Goal: Task Accomplishment & Management: Use online tool/utility

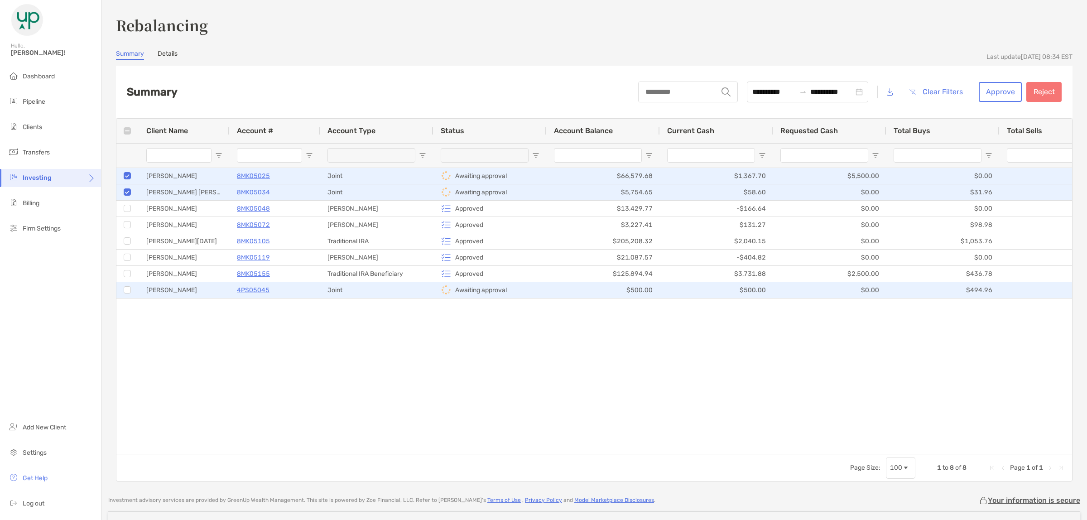
click at [126, 294] on div at bounding box center [127, 290] width 7 height 15
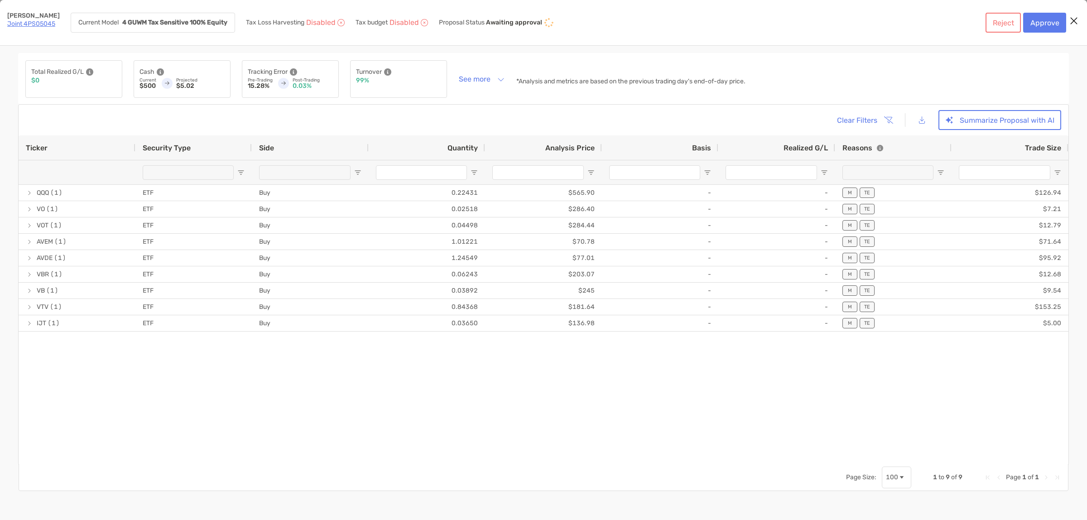
click at [1072, 17] on icon "Close modal" at bounding box center [1074, 20] width 8 height 11
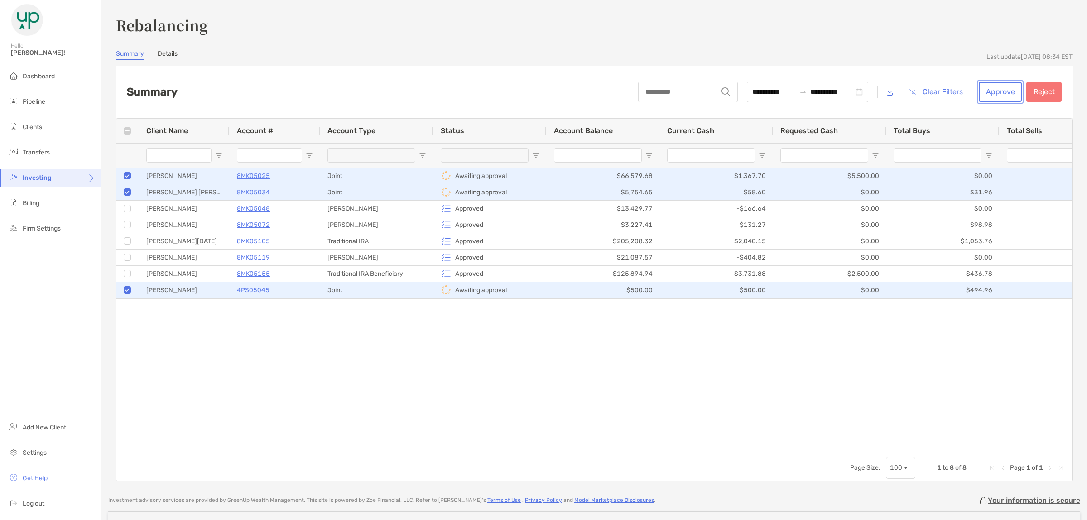
click at [998, 92] on button "Approve" at bounding box center [1000, 92] width 43 height 20
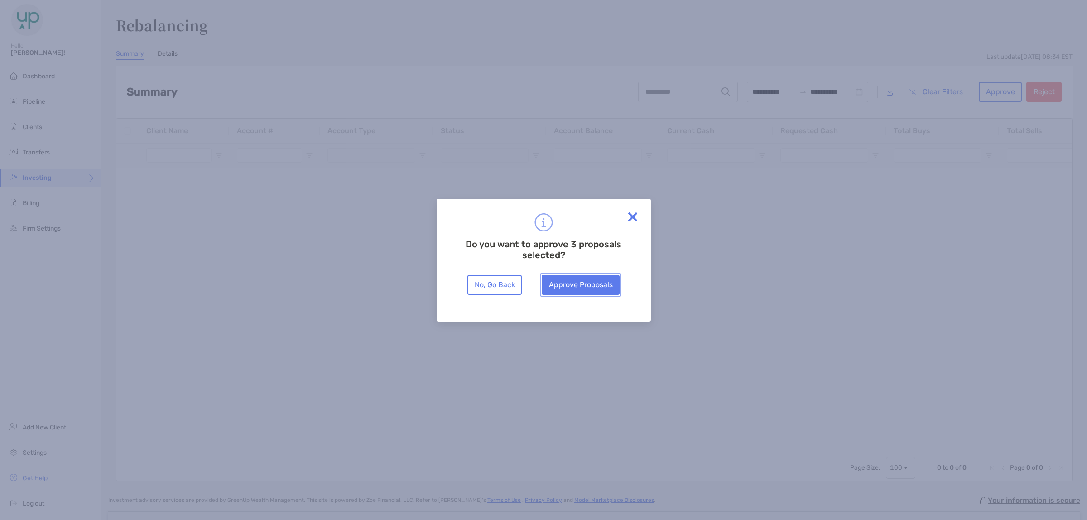
click at [572, 285] on button "Approve Proposals" at bounding box center [581, 285] width 78 height 20
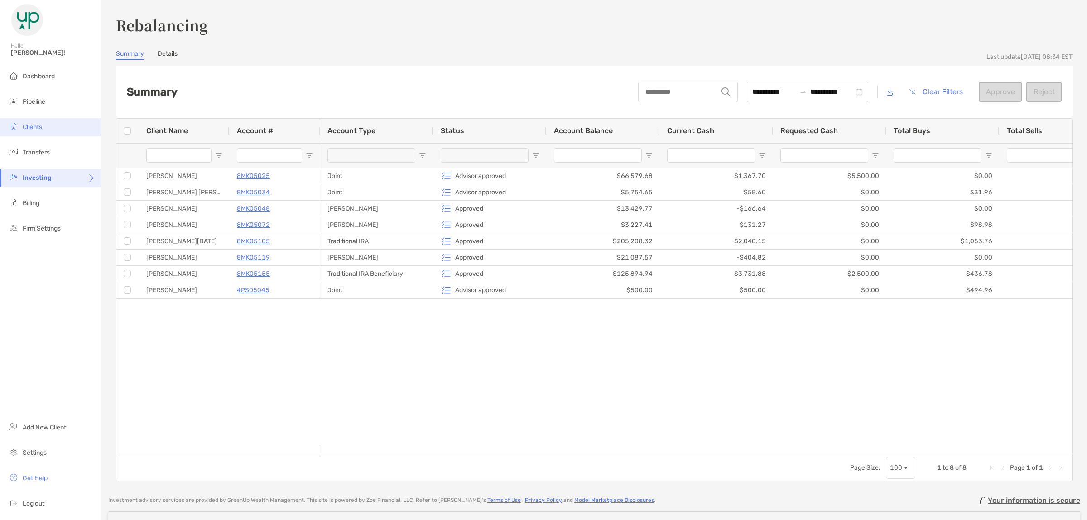
click at [39, 125] on span "Clients" at bounding box center [32, 127] width 19 height 8
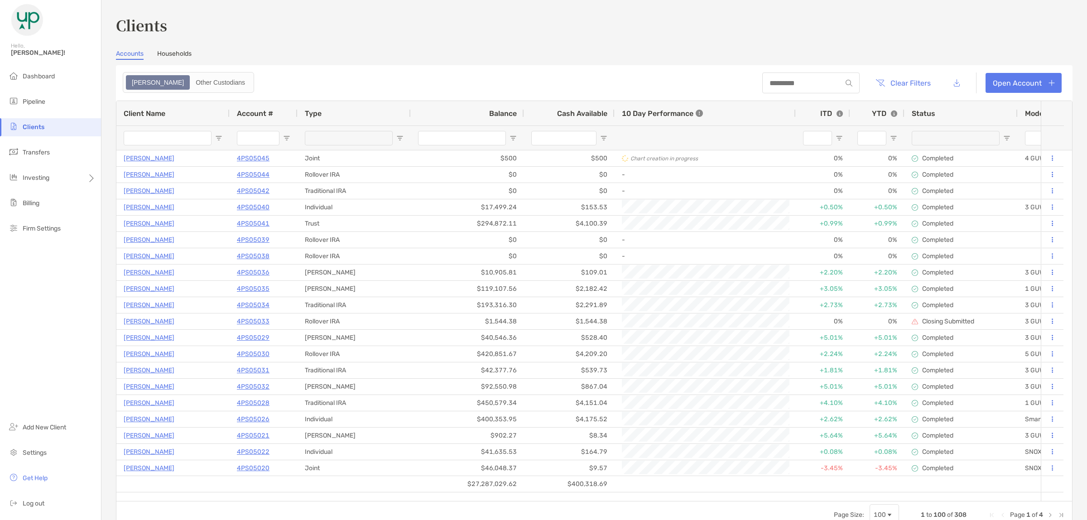
click at [769, 88] on div at bounding box center [810, 82] width 97 height 21
click at [771, 84] on input at bounding box center [801, 83] width 79 height 8
type input "***"
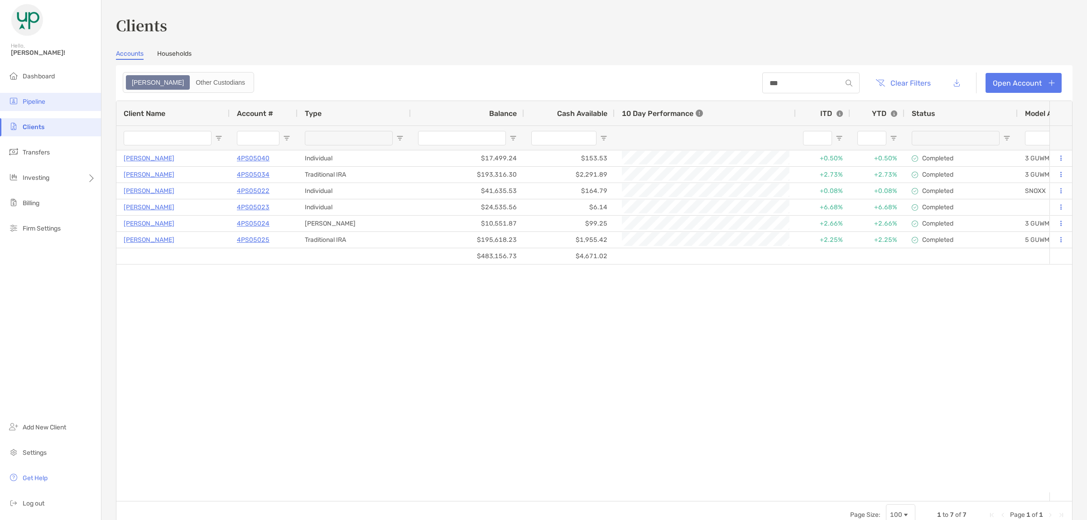
click at [30, 100] on span "Pipeline" at bounding box center [34, 102] width 23 height 8
